Goal: Find specific page/section: Find specific page/section

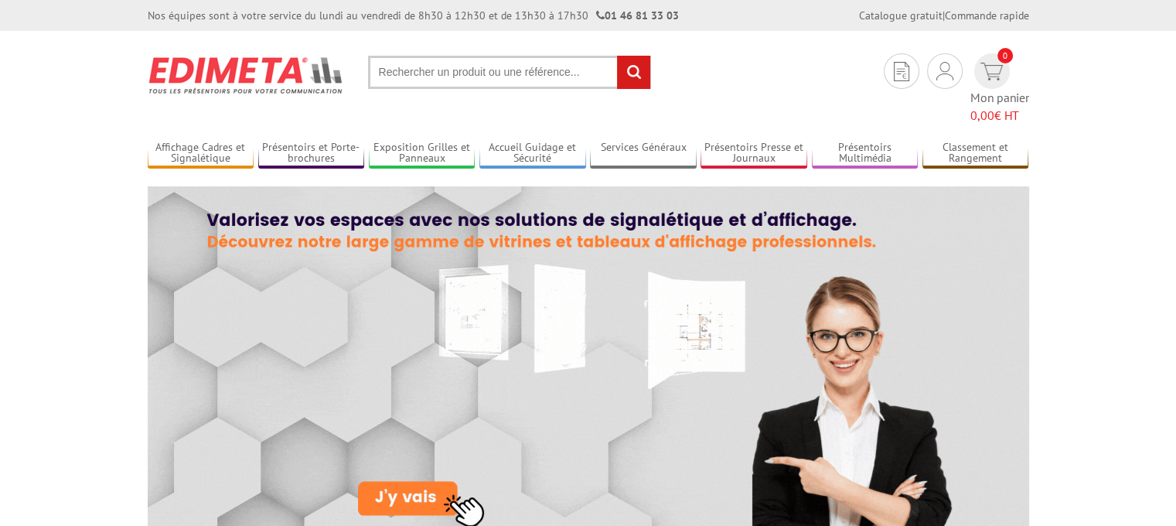
click at [464, 70] on input "text" at bounding box center [509, 72] width 283 height 33
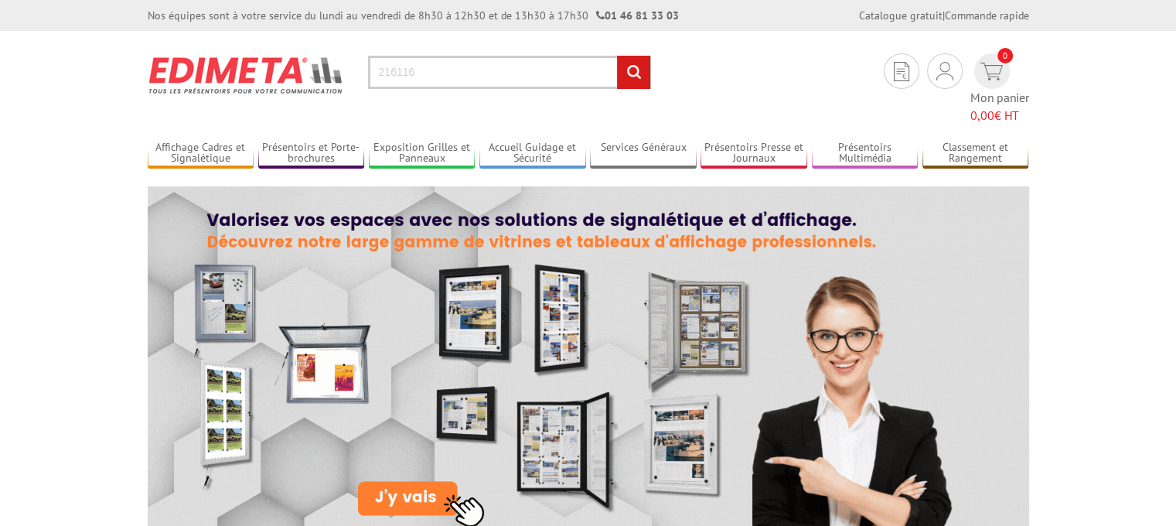
type input "216116"
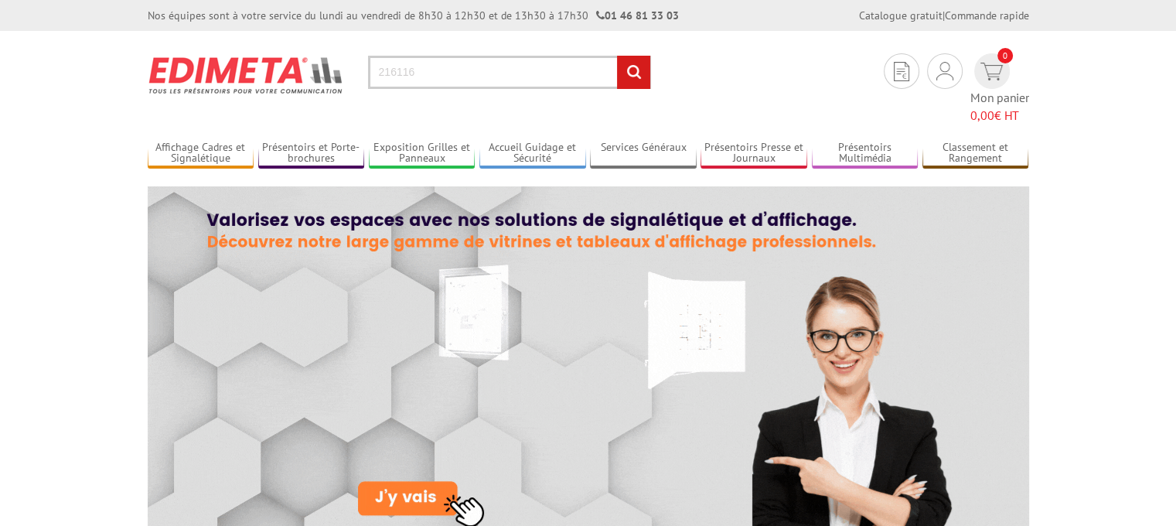
click at [638, 70] on input "rechercher" at bounding box center [633, 72] width 33 height 33
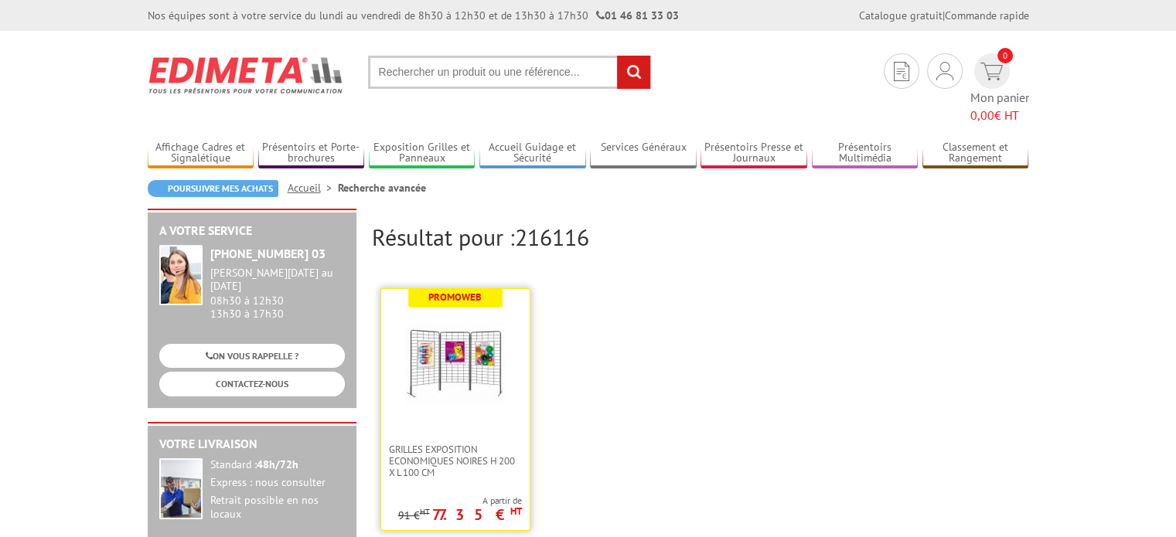
click at [498, 361] on img at bounding box center [455, 362] width 100 height 100
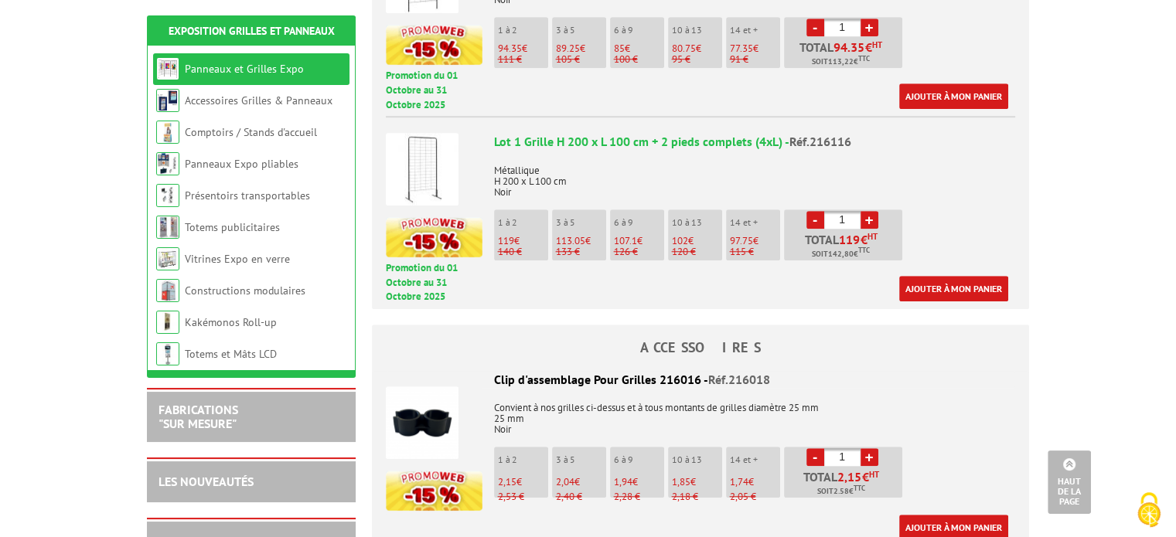
scroll to position [1133, 0]
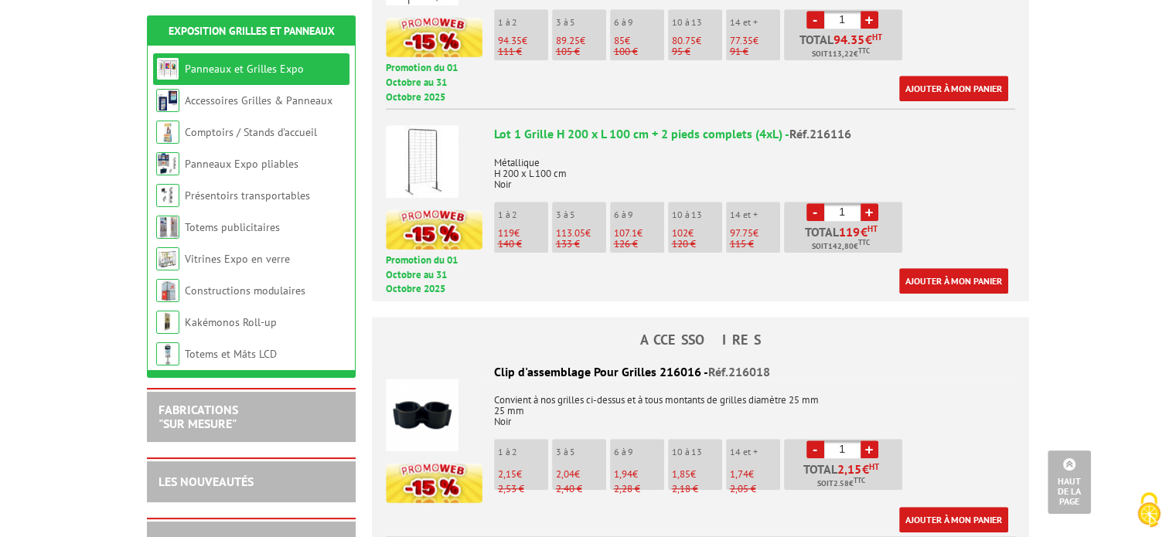
drag, startPoint x: 1186, startPoint y: 55, endPoint x: 1186, endPoint y: 152, distance: 97.4
